Goal: Task Accomplishment & Management: Use online tool/utility

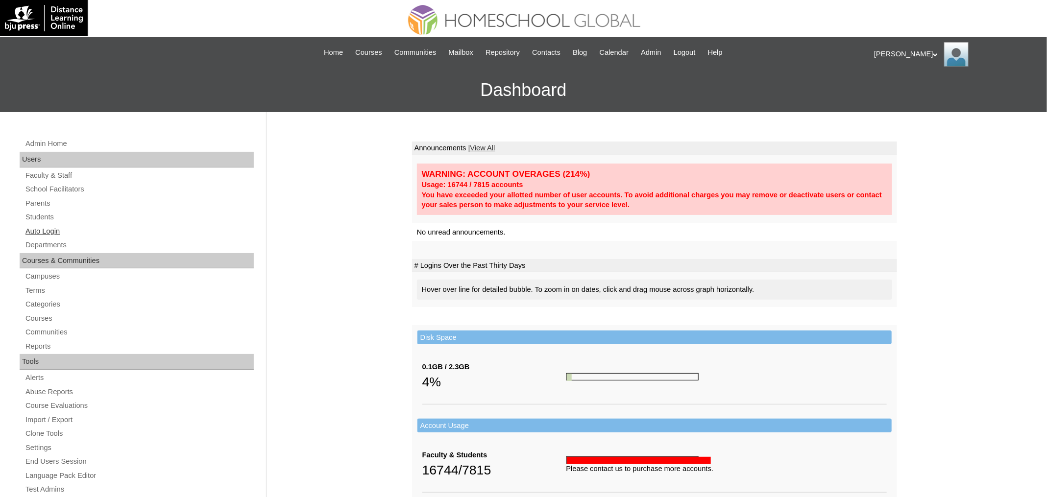
click at [49, 230] on link "Auto Login" at bounding box center [138, 231] width 229 height 12
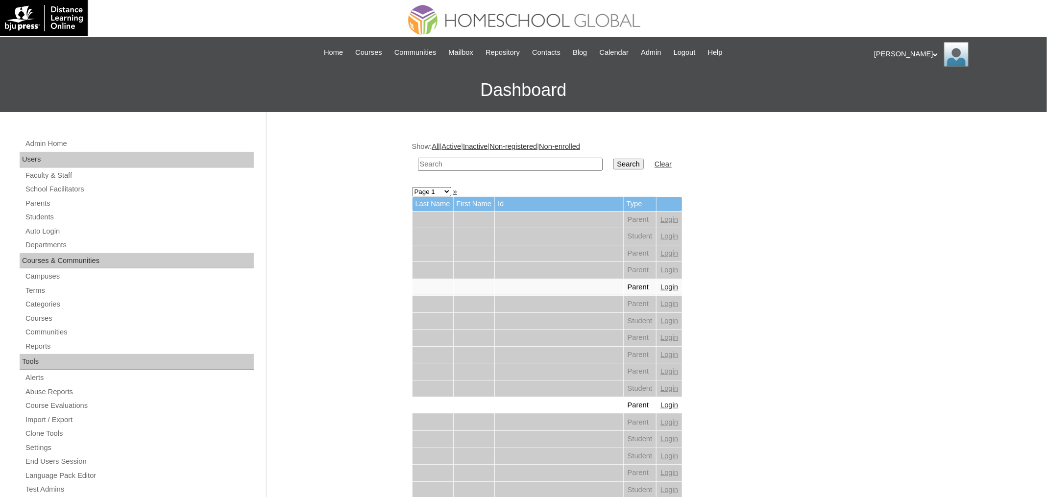
click at [463, 164] on input "text" at bounding box center [510, 164] width 185 height 13
paste input "[PERSON_NAME]"
type input "[PERSON_NAME]"
click at [613, 159] on input "Search" at bounding box center [628, 164] width 30 height 11
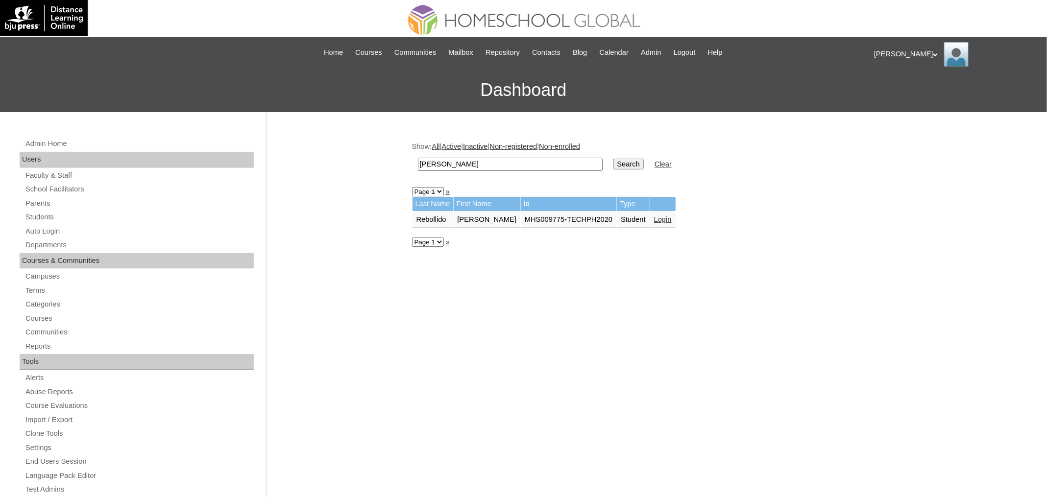
click at [662, 218] on link "Login" at bounding box center [663, 220] width 18 height 8
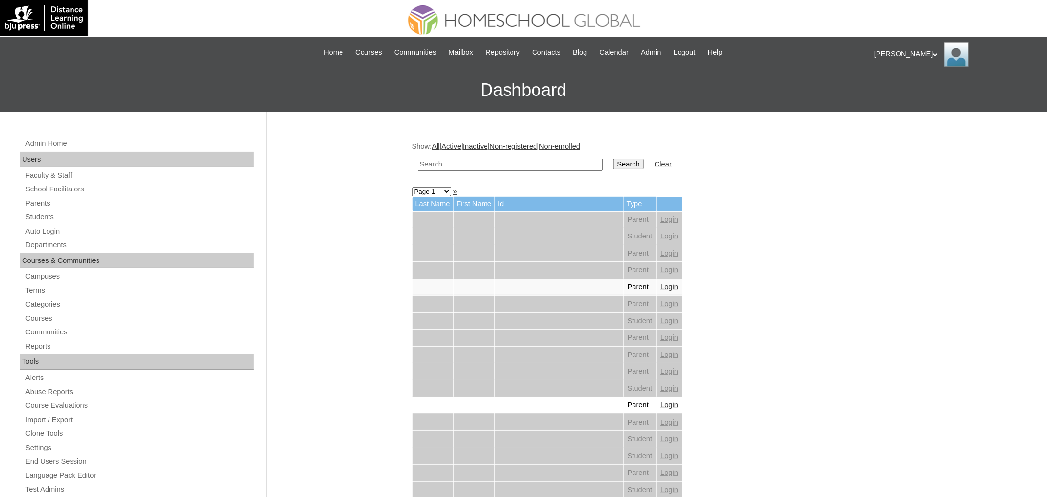
click at [510, 168] on input "text" at bounding box center [510, 164] width 185 height 13
paste input "Johann Enzo"
type input "Johann Enzo"
click at [613, 159] on input "Search" at bounding box center [628, 164] width 30 height 11
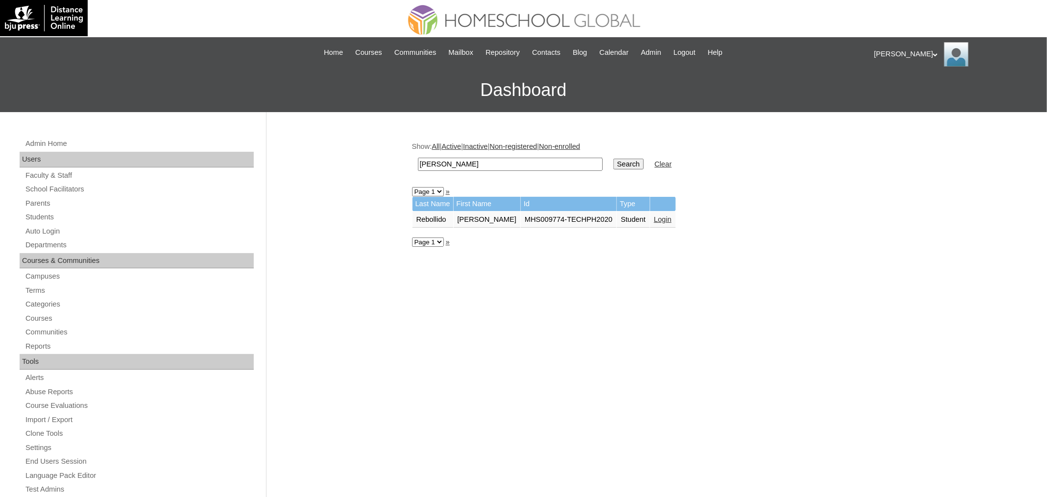
click at [667, 220] on link "Login" at bounding box center [663, 220] width 18 height 8
